Goal: Check status: Check status

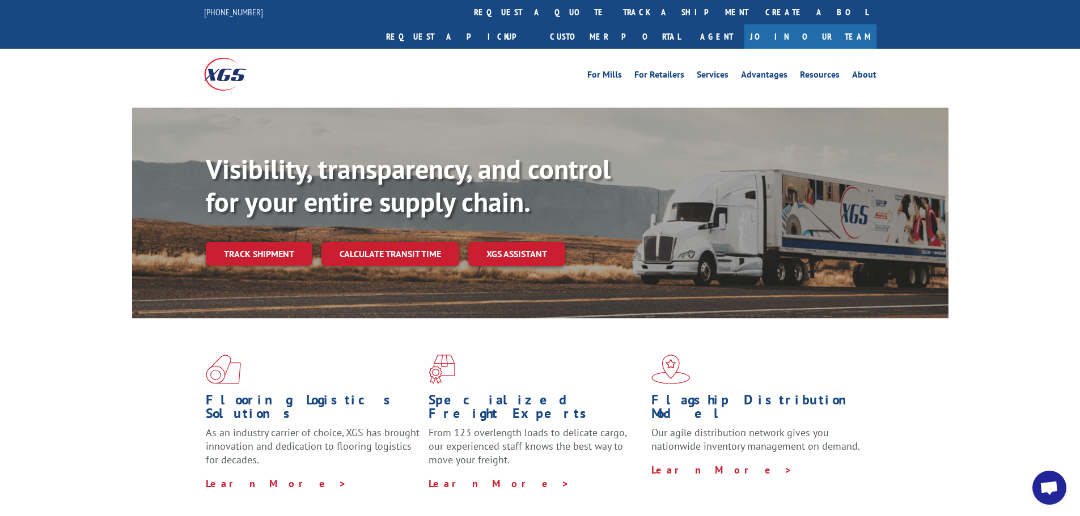
drag, startPoint x: 509, startPoint y: 11, endPoint x: 513, endPoint y: 16, distance: 6.5
click at [614, 11] on link "track a shipment" at bounding box center [685, 12] width 142 height 24
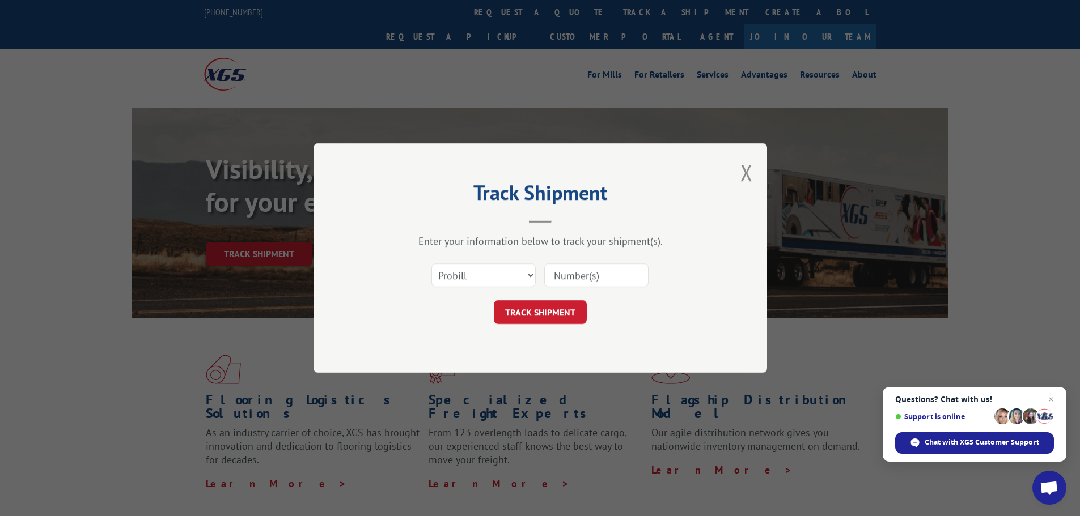
click at [577, 281] on input at bounding box center [596, 276] width 104 height 24
paste input "17348831"
type input "17348831"
drag, startPoint x: 558, startPoint y: 305, endPoint x: 593, endPoint y: 298, distance: 36.6
click at [559, 303] on button "TRACK SHIPMENT" at bounding box center [540, 312] width 93 height 24
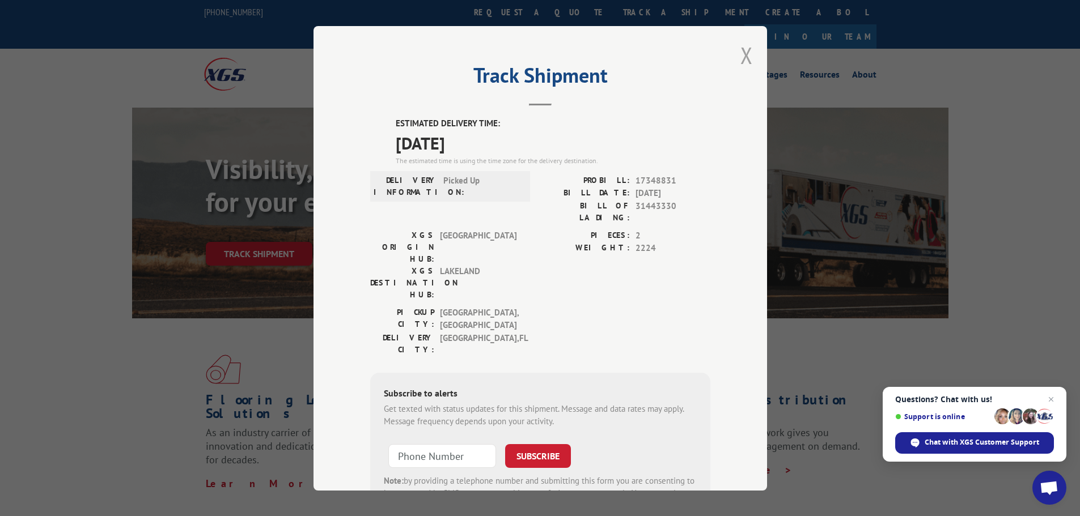
click at [744, 52] on button "Close modal" at bounding box center [746, 55] width 12 height 30
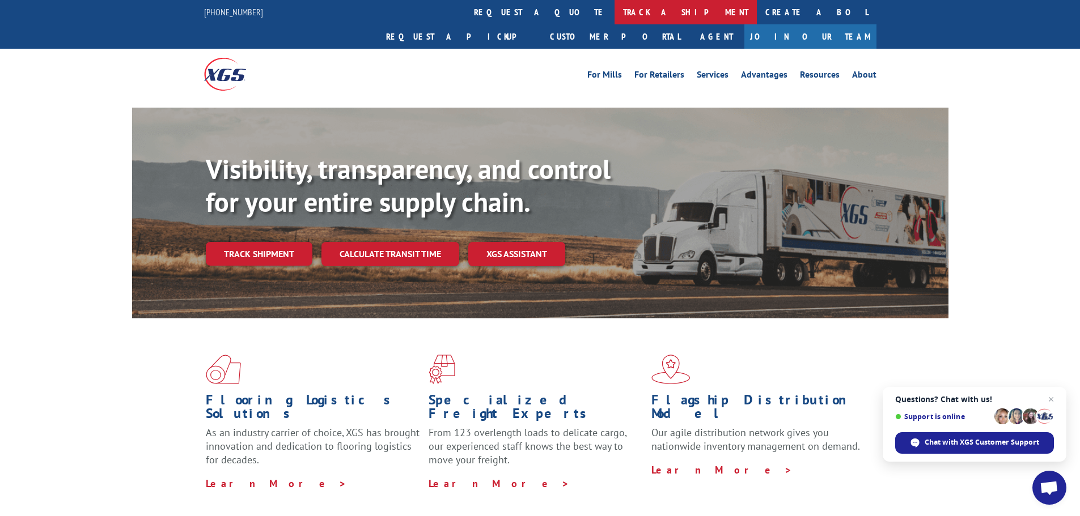
click at [614, 9] on link "track a shipment" at bounding box center [685, 12] width 142 height 24
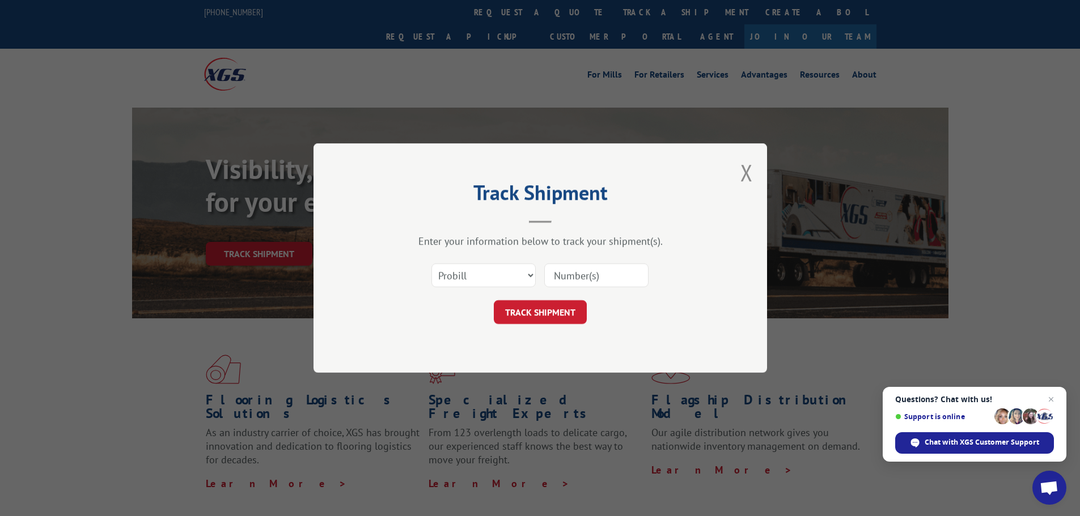
drag, startPoint x: 561, startPoint y: 270, endPoint x: 562, endPoint y: 281, distance: 11.3
click at [561, 270] on input at bounding box center [596, 276] width 104 height 24
paste input "17336943"
type input "17336943"
click at [551, 310] on button "TRACK SHIPMENT" at bounding box center [540, 312] width 93 height 24
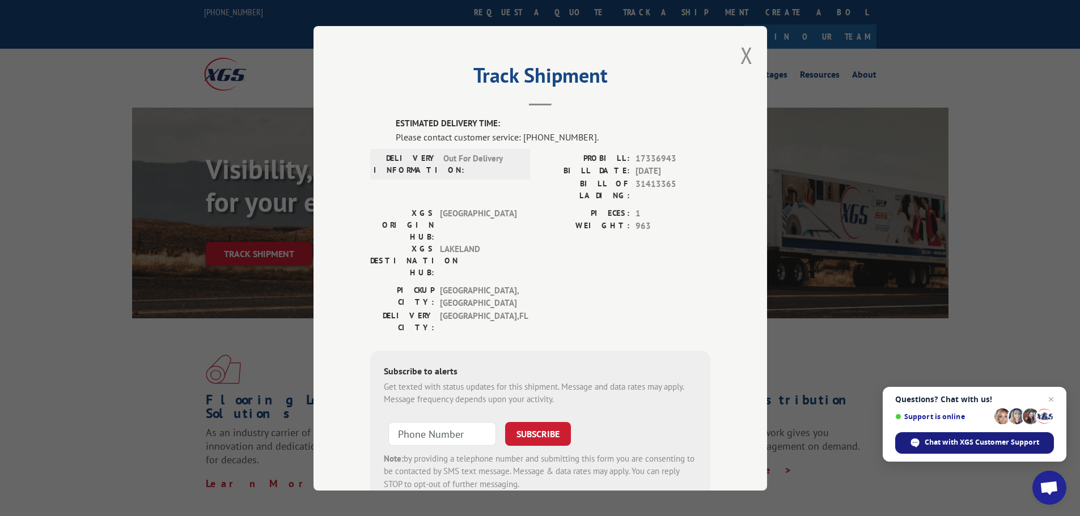
click at [969, 443] on span "Chat with XGS Customer Support" at bounding box center [981, 443] width 114 height 10
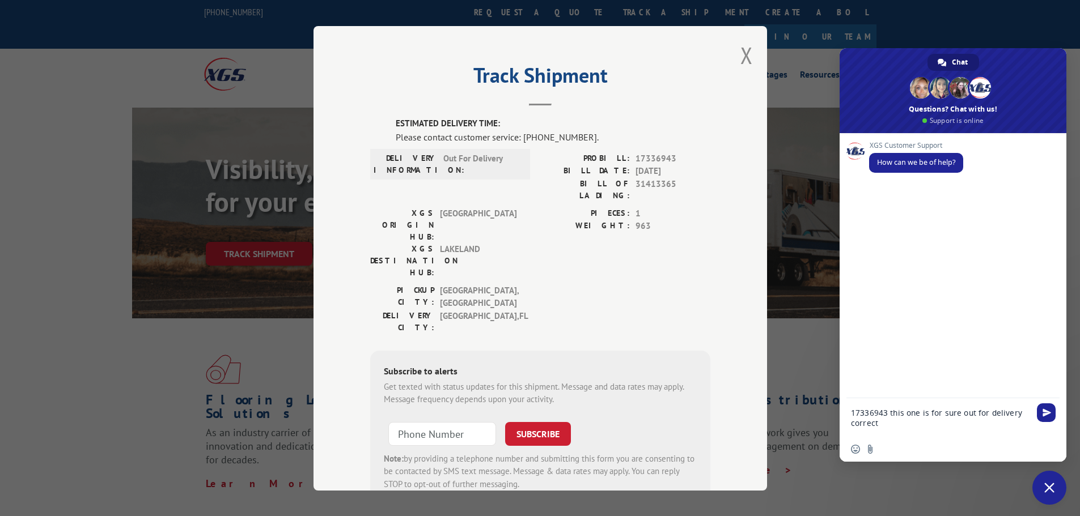
type textarea "17336943 this one is for sure out for delivery correct?"
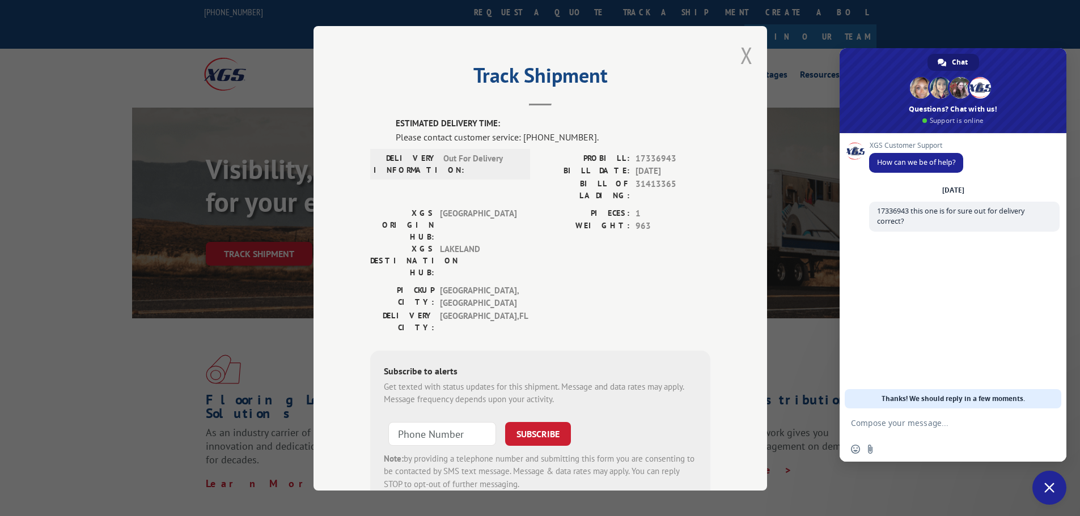
drag, startPoint x: 742, startPoint y: 54, endPoint x: 362, endPoint y: 13, distance: 381.9
click at [742, 53] on button "Close modal" at bounding box center [746, 55] width 12 height 30
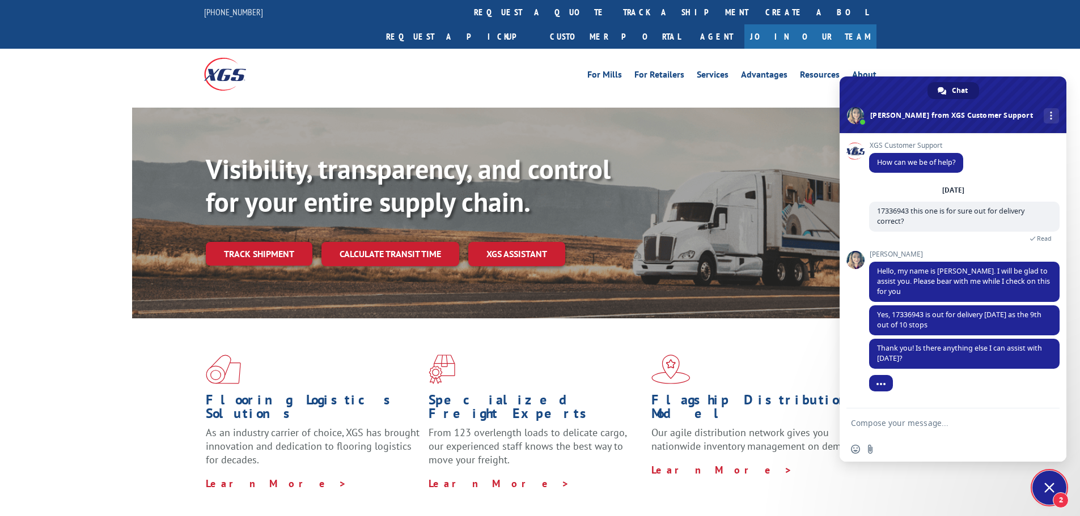
click at [918, 417] on textarea "Compose your message..." at bounding box center [941, 423] width 181 height 28
type textarea "ty"
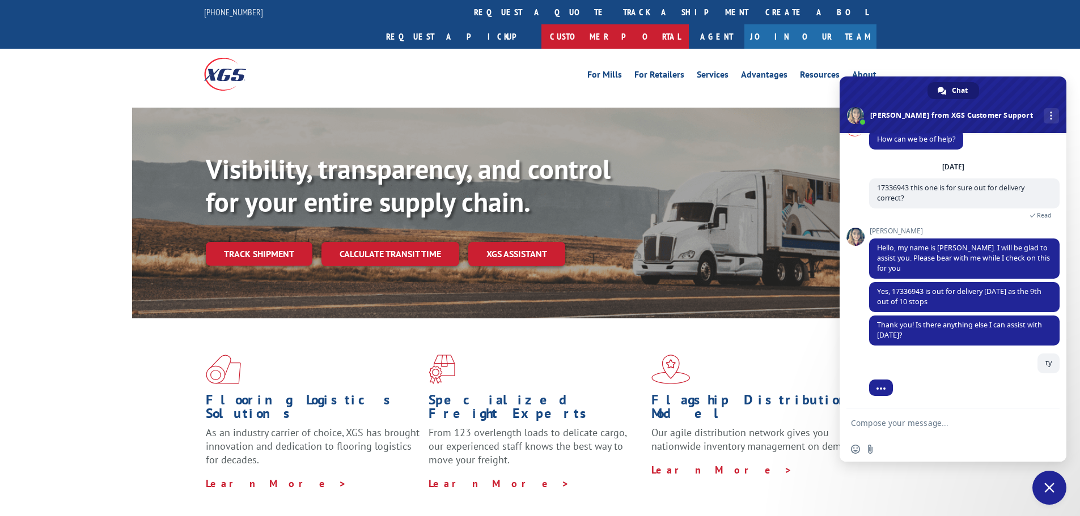
scroll to position [23, 0]
